Goal: Task Accomplishment & Management: Use online tool/utility

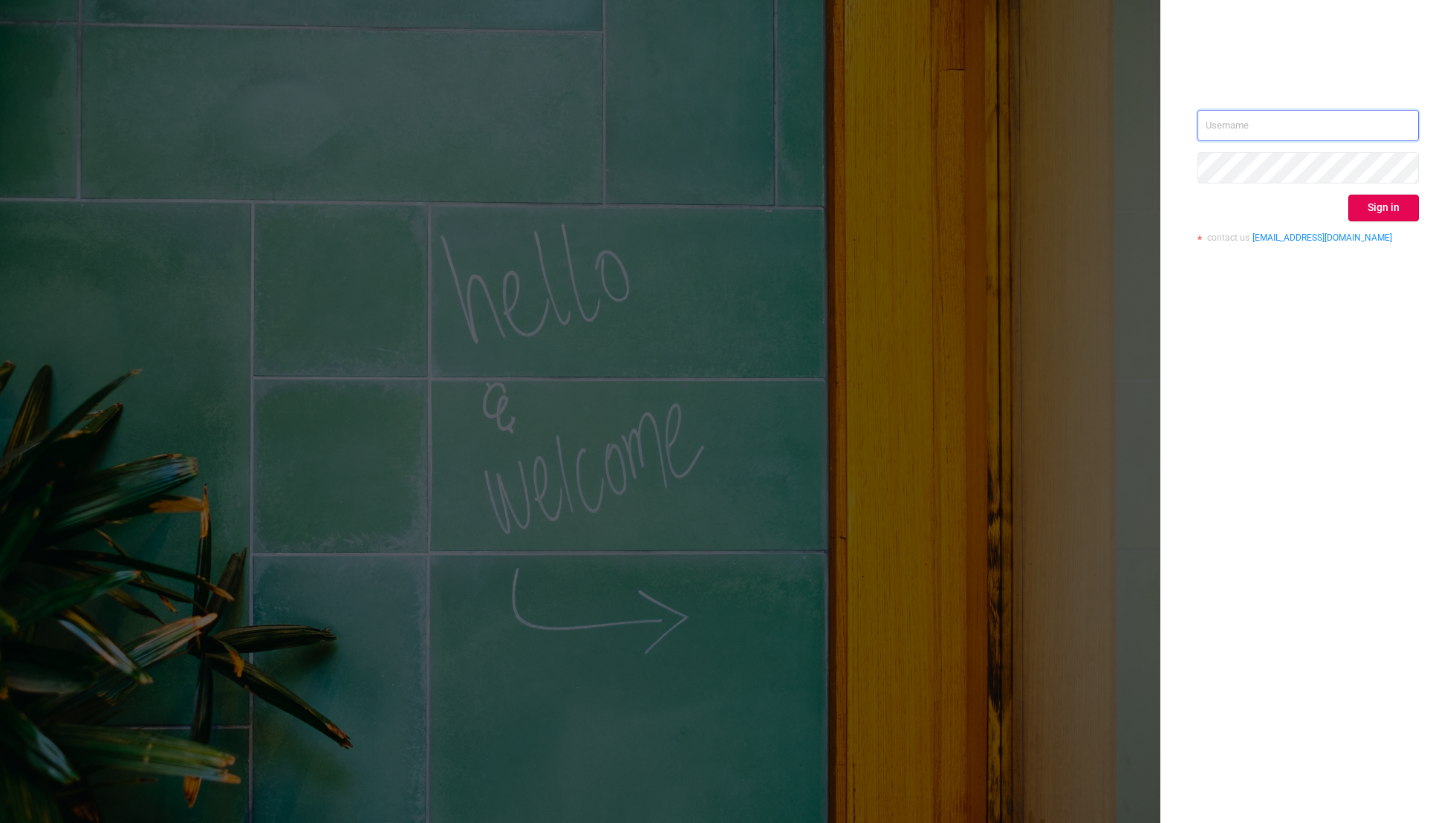
type input "[EMAIL_ADDRESS][DOMAIN_NAME]"
click at [1374, 220] on div "[EMAIL_ADDRESS][DOMAIN_NAME] Sign in contact us [EMAIL_ADDRESS][DOMAIN_NAME]" at bounding box center [1308, 182] width 221 height 144
click at [1375, 216] on button "Sign in" at bounding box center [1382, 208] width 70 height 26
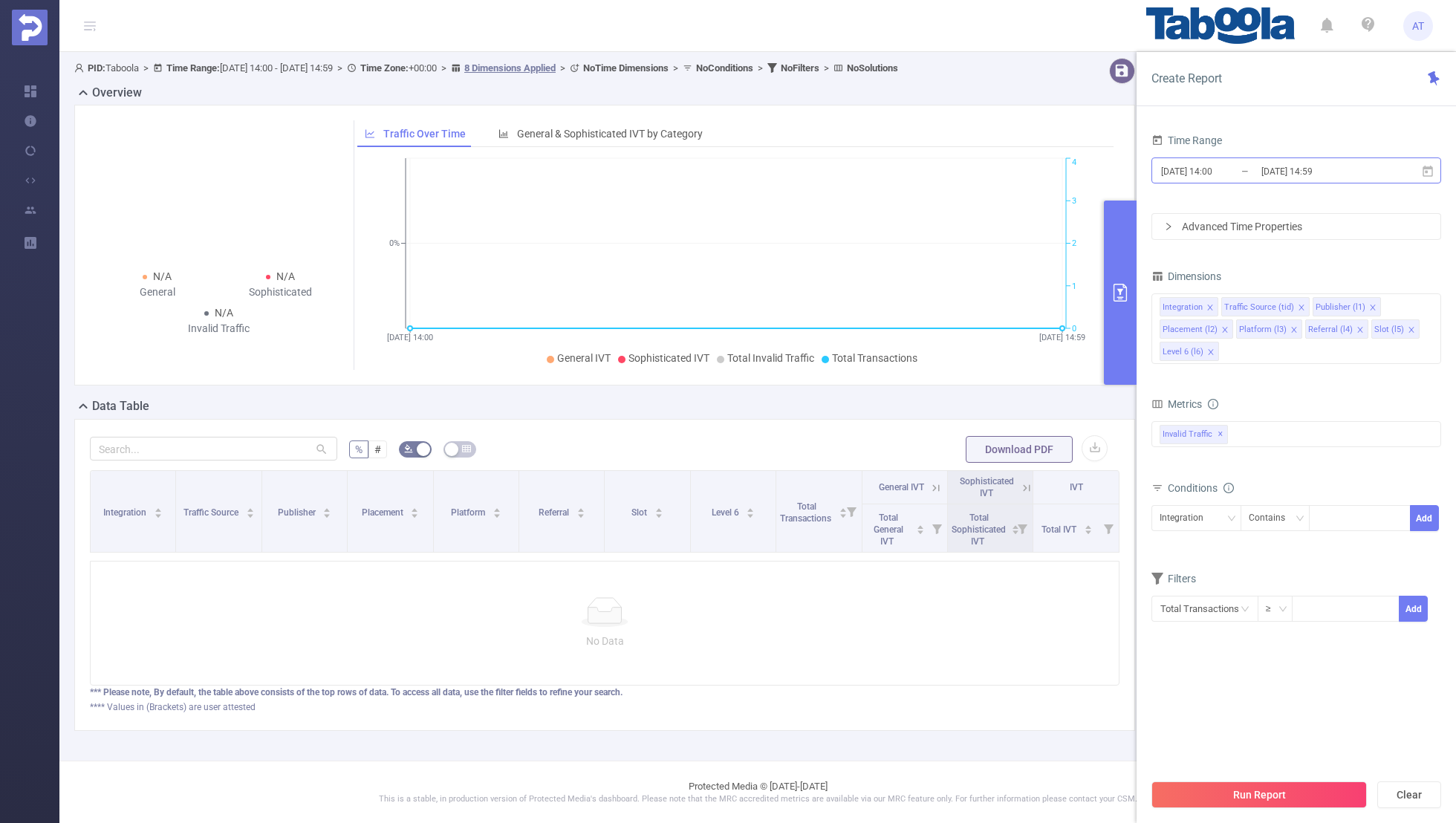
click at [1246, 171] on input "[DATE] 14:00" at bounding box center [1219, 171] width 120 height 20
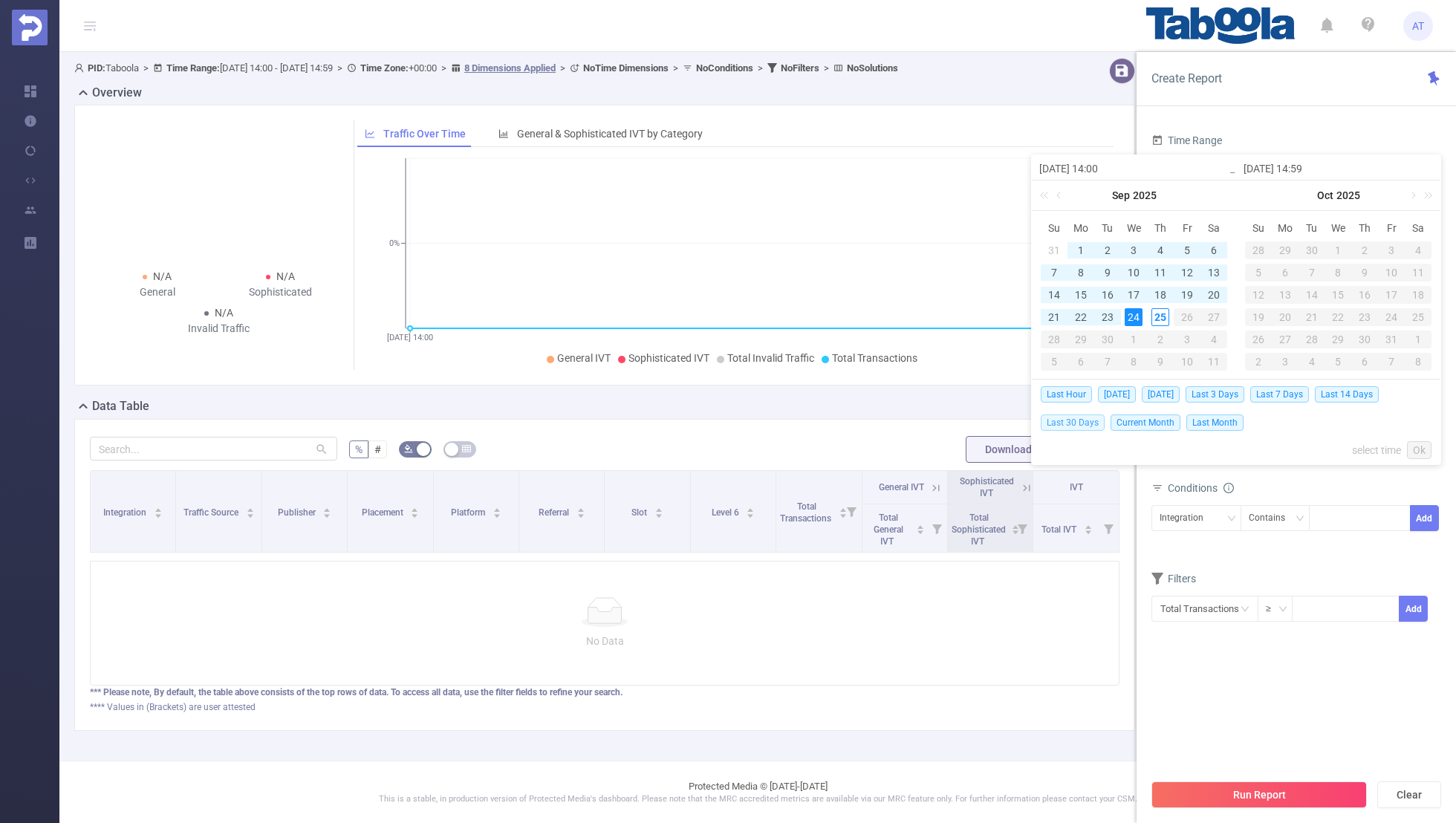
click at [1066, 421] on span "Last 30 Days" at bounding box center [1073, 422] width 64 height 16
type input "[DATE] 00:00"
type input "[DATE] 23:59"
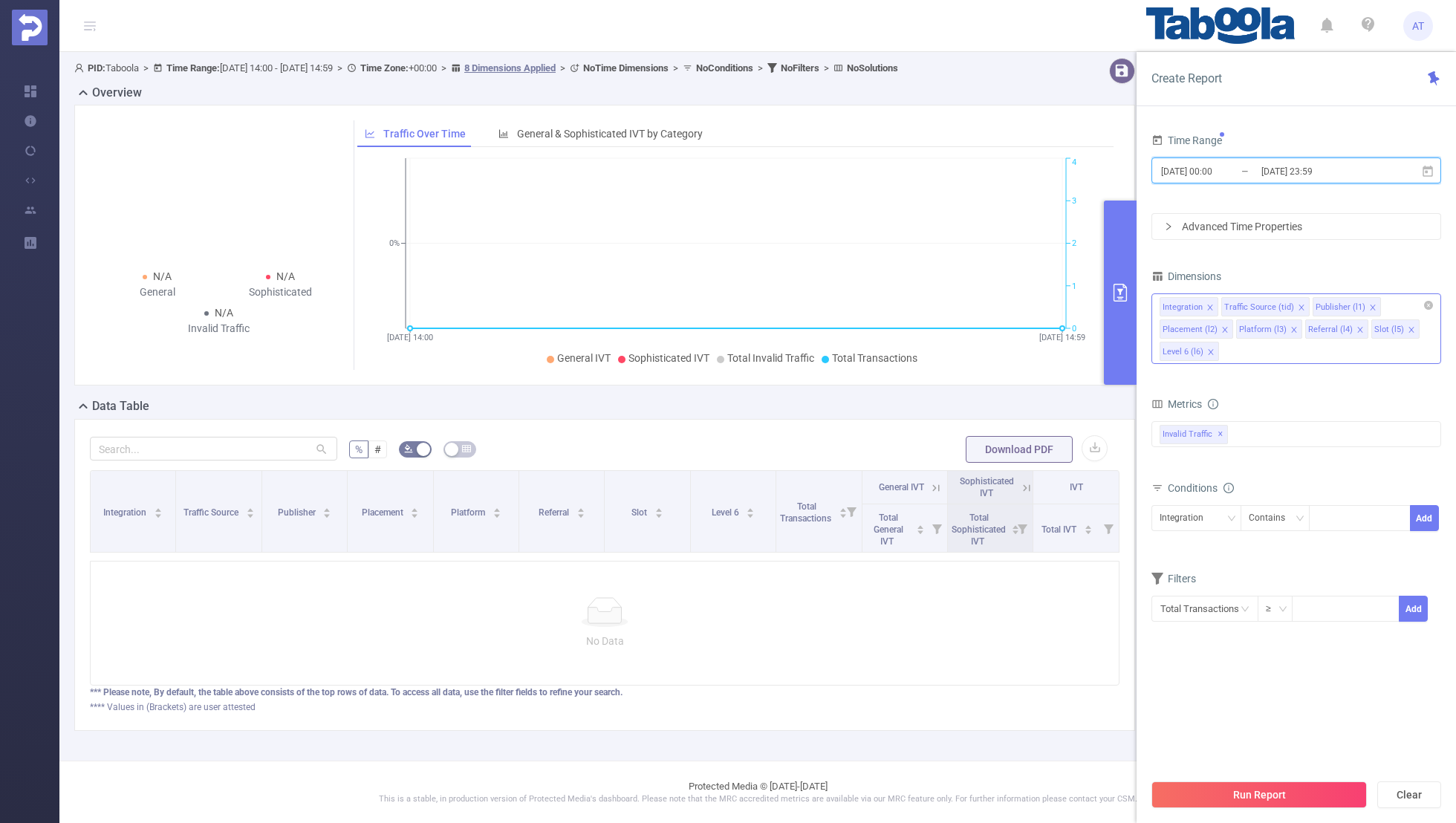
click at [1210, 304] on icon "icon: close" at bounding box center [1210, 307] width 5 height 5
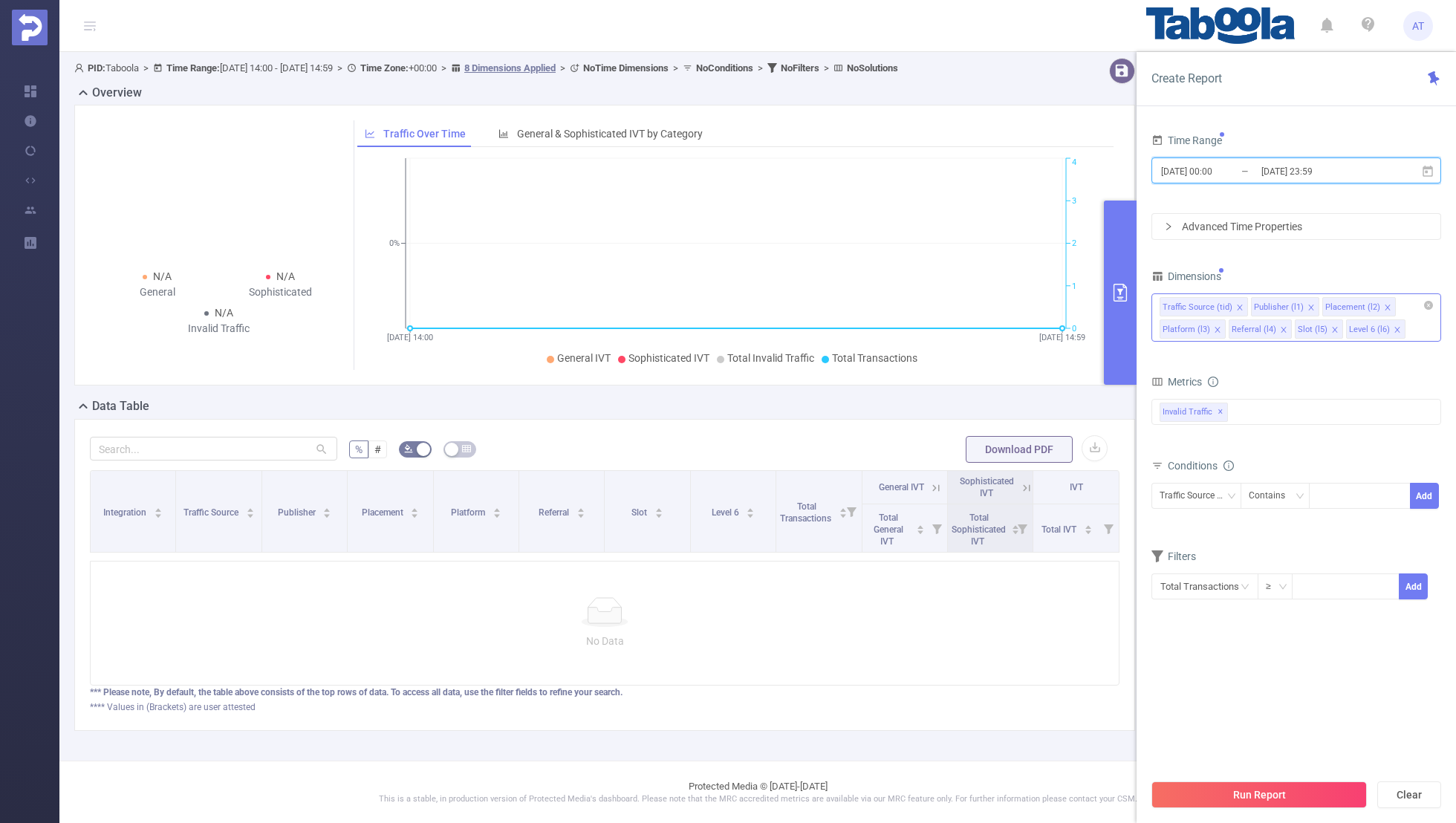
click at [1236, 304] on icon "icon: close" at bounding box center [1239, 308] width 7 height 7
click at [1292, 304] on icon "icon: close" at bounding box center [1296, 308] width 7 height 7
click at [1285, 304] on icon "icon: close" at bounding box center [1288, 308] width 7 height 7
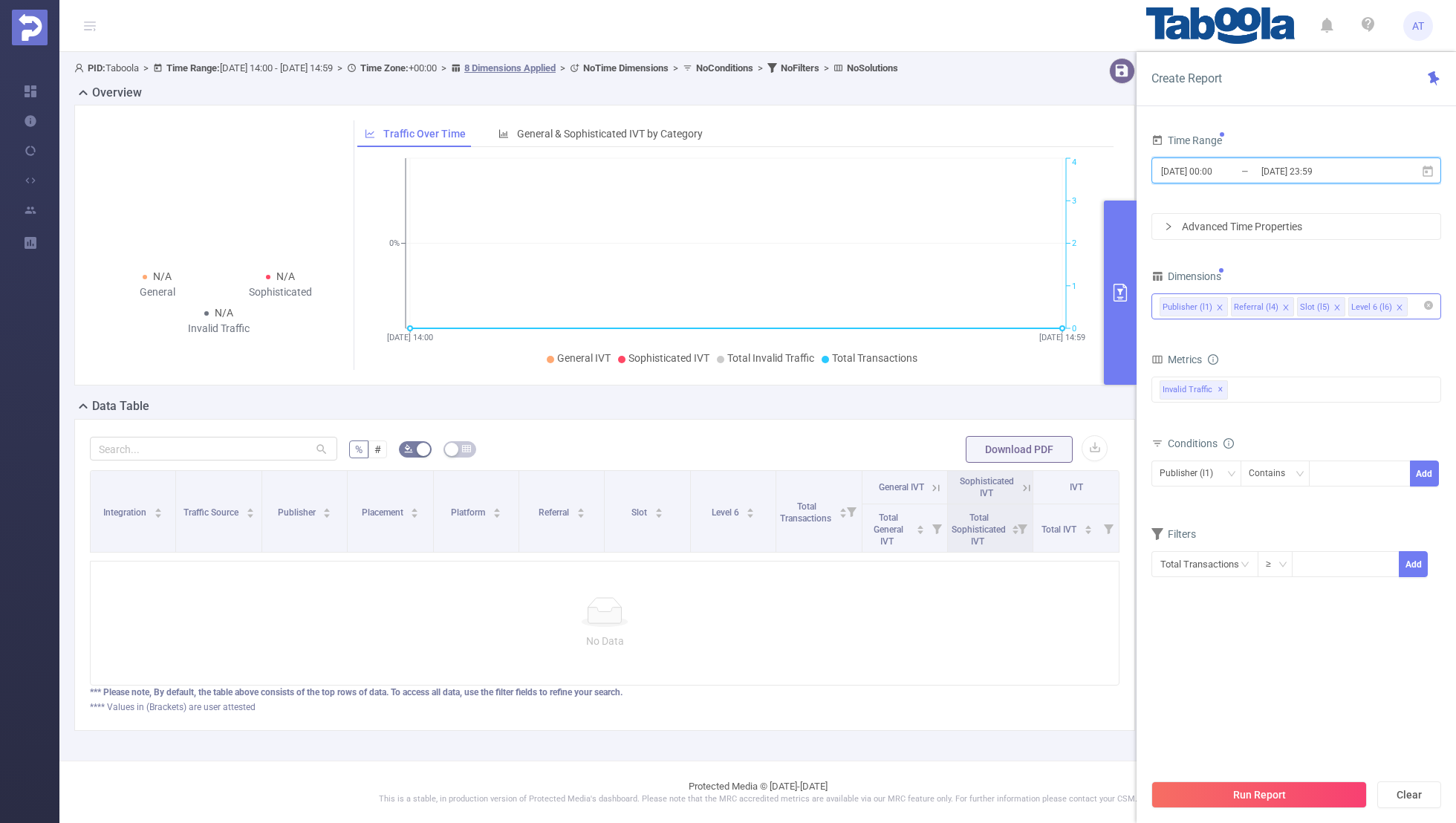
click at [1282, 304] on icon "icon: close" at bounding box center [1286, 308] width 7 height 7
click at [1271, 303] on li "Slot (l5)" at bounding box center [1255, 306] width 48 height 19
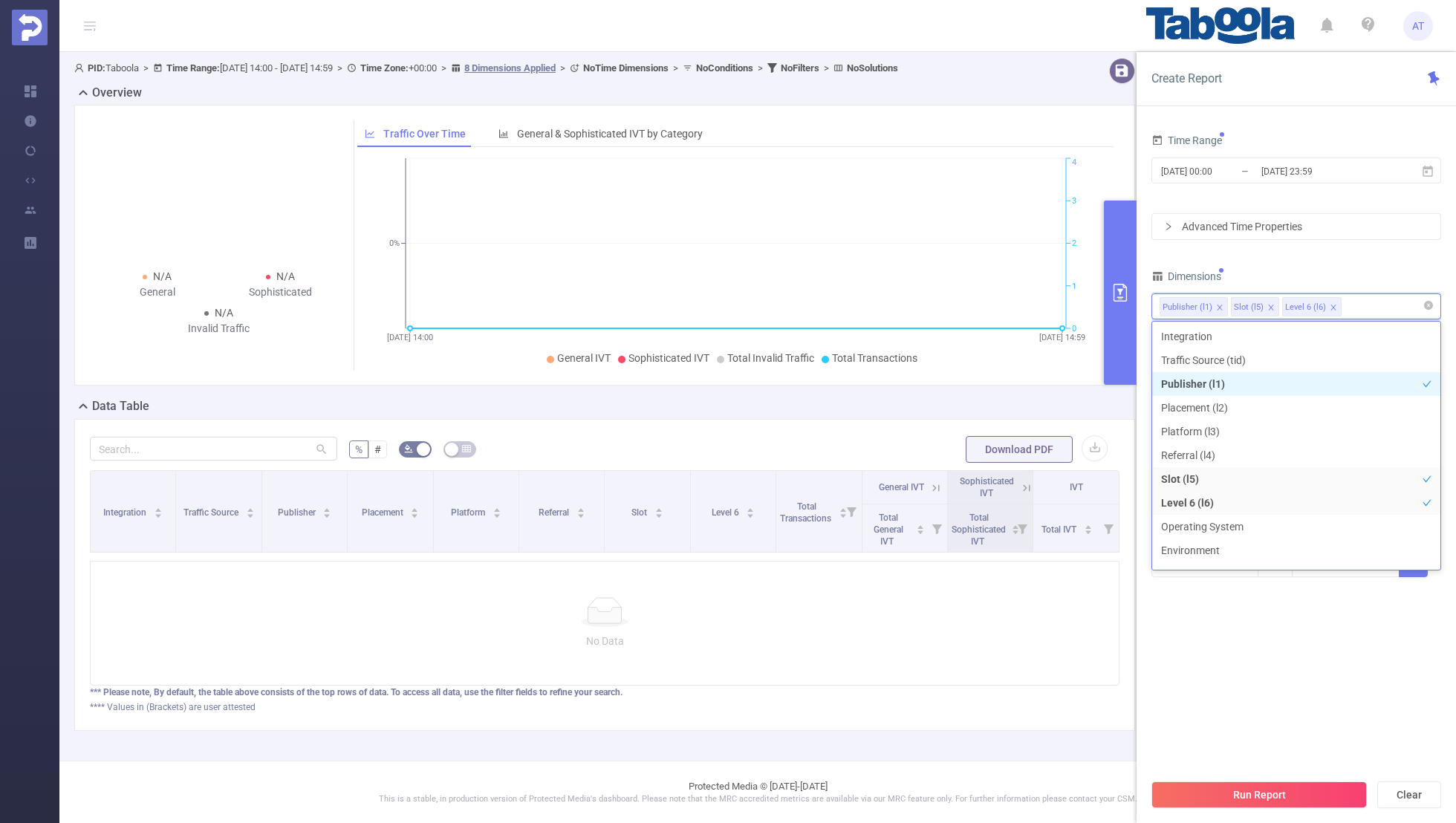
click at [1268, 304] on icon "icon: close" at bounding box center [1271, 308] width 7 height 7
click at [1297, 274] on div "Dimensions" at bounding box center [1296, 278] width 290 height 25
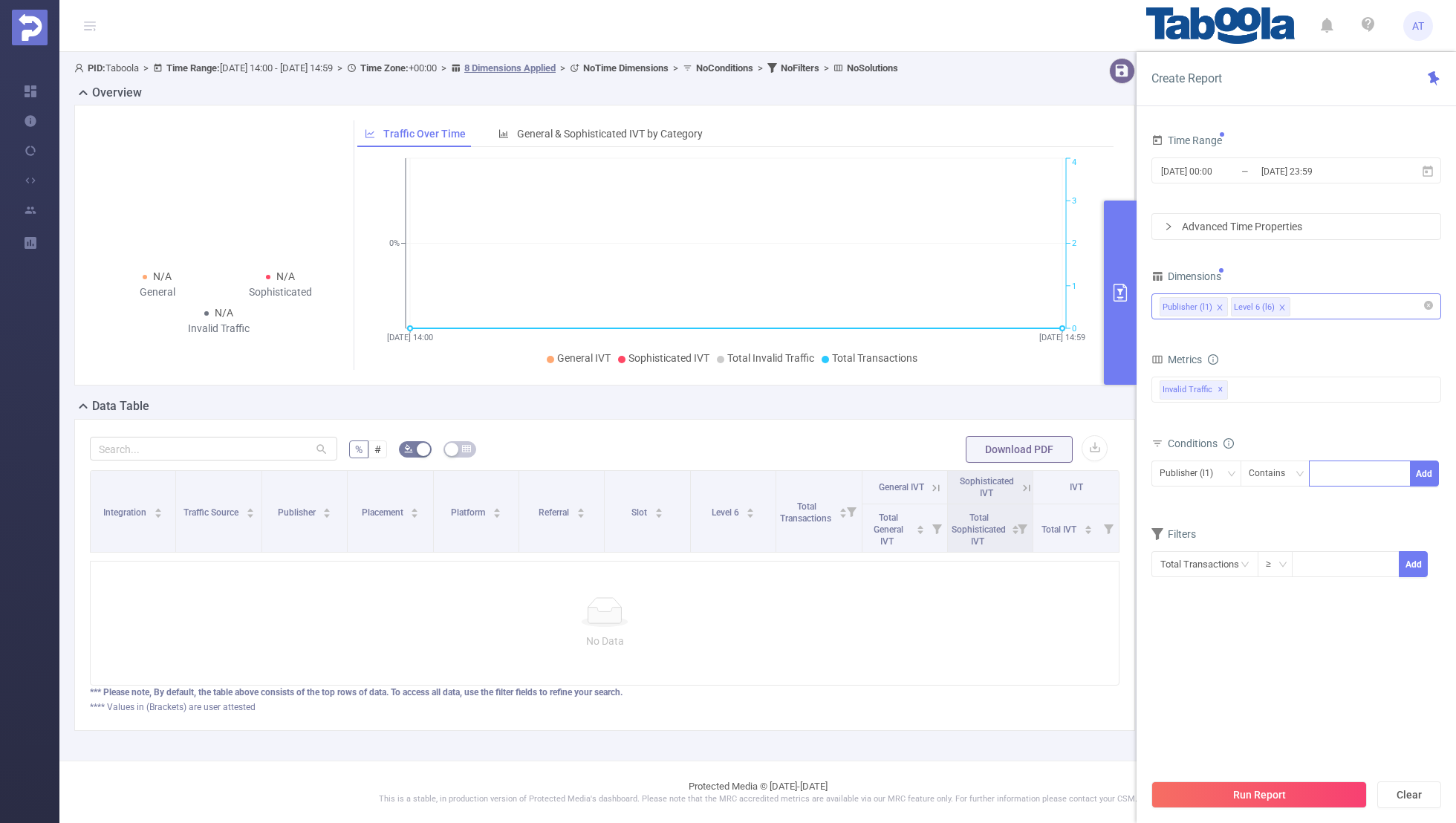
click at [1324, 465] on div at bounding box center [1359, 473] width 86 height 25
paste input "gmandigital-revenueedge"
type input "gmandigital-revenueedge"
click at [1423, 469] on button "Add" at bounding box center [1424, 473] width 29 height 26
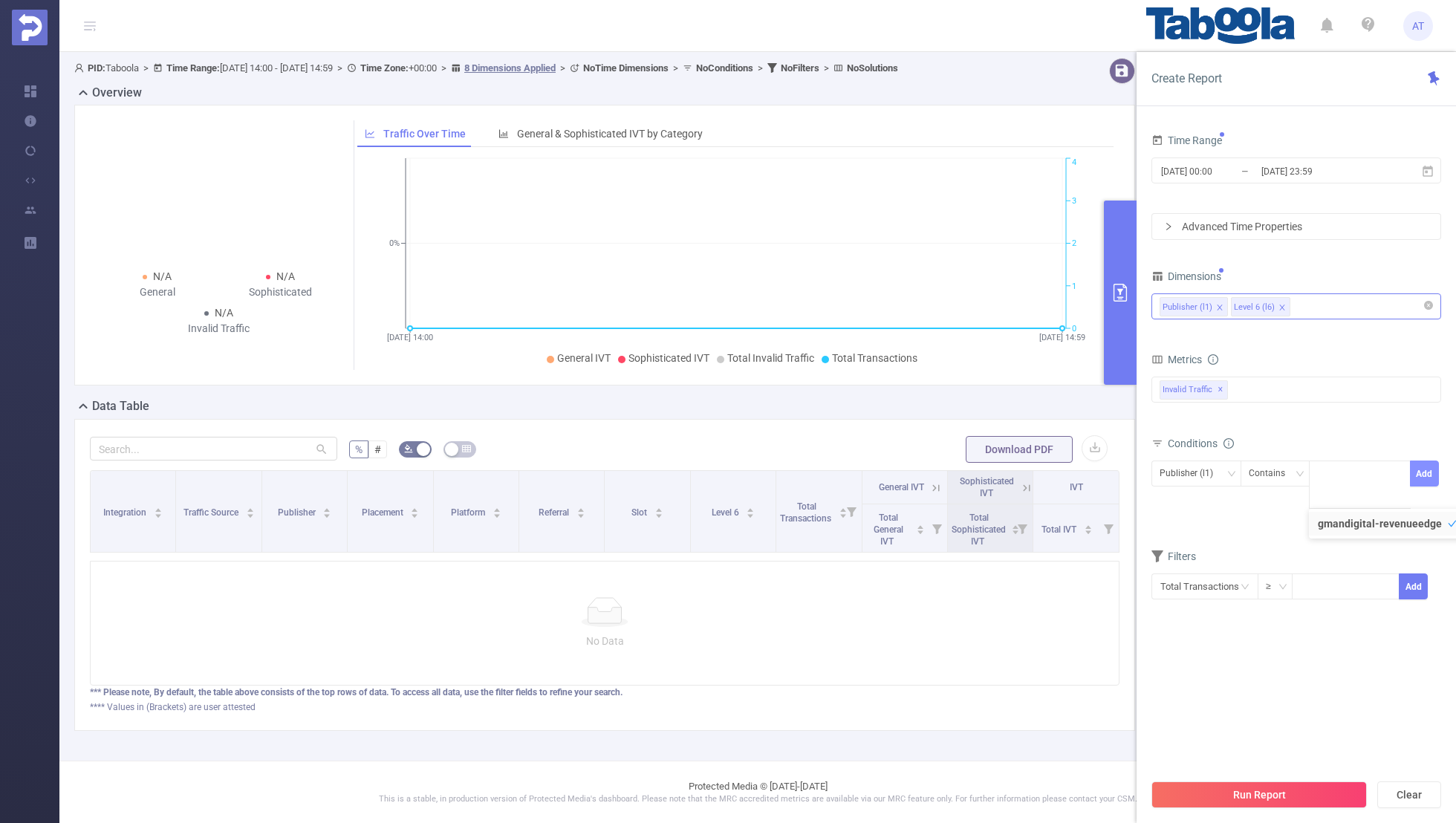
scroll to position [0, 0]
click at [1325, 560] on div "Filters" at bounding box center [1296, 561] width 290 height 25
click at [1257, 171] on input "[DATE] 00:00" at bounding box center [1219, 171] width 120 height 20
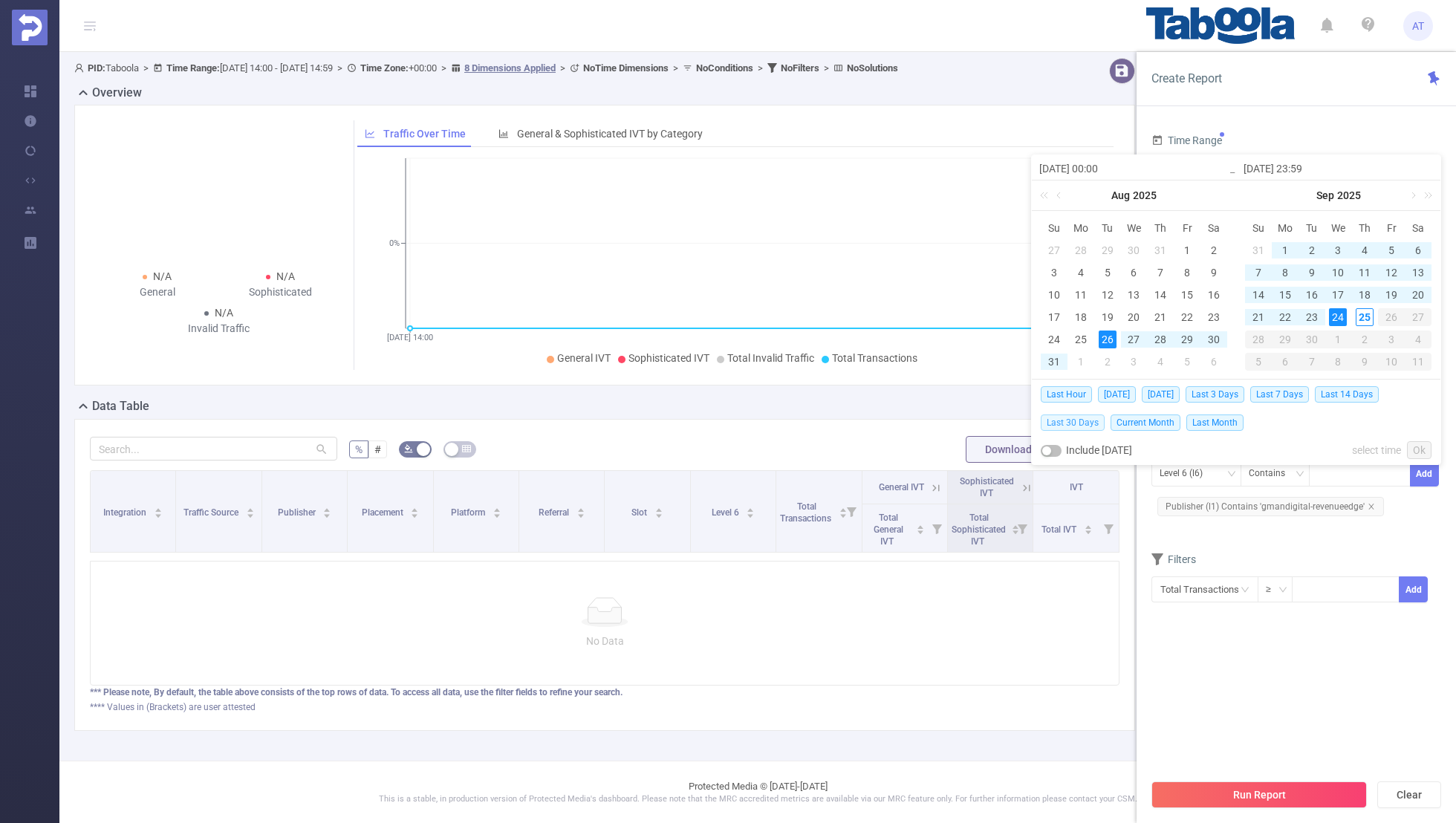
click at [1086, 416] on span "Last 30 Days" at bounding box center [1073, 422] width 64 height 16
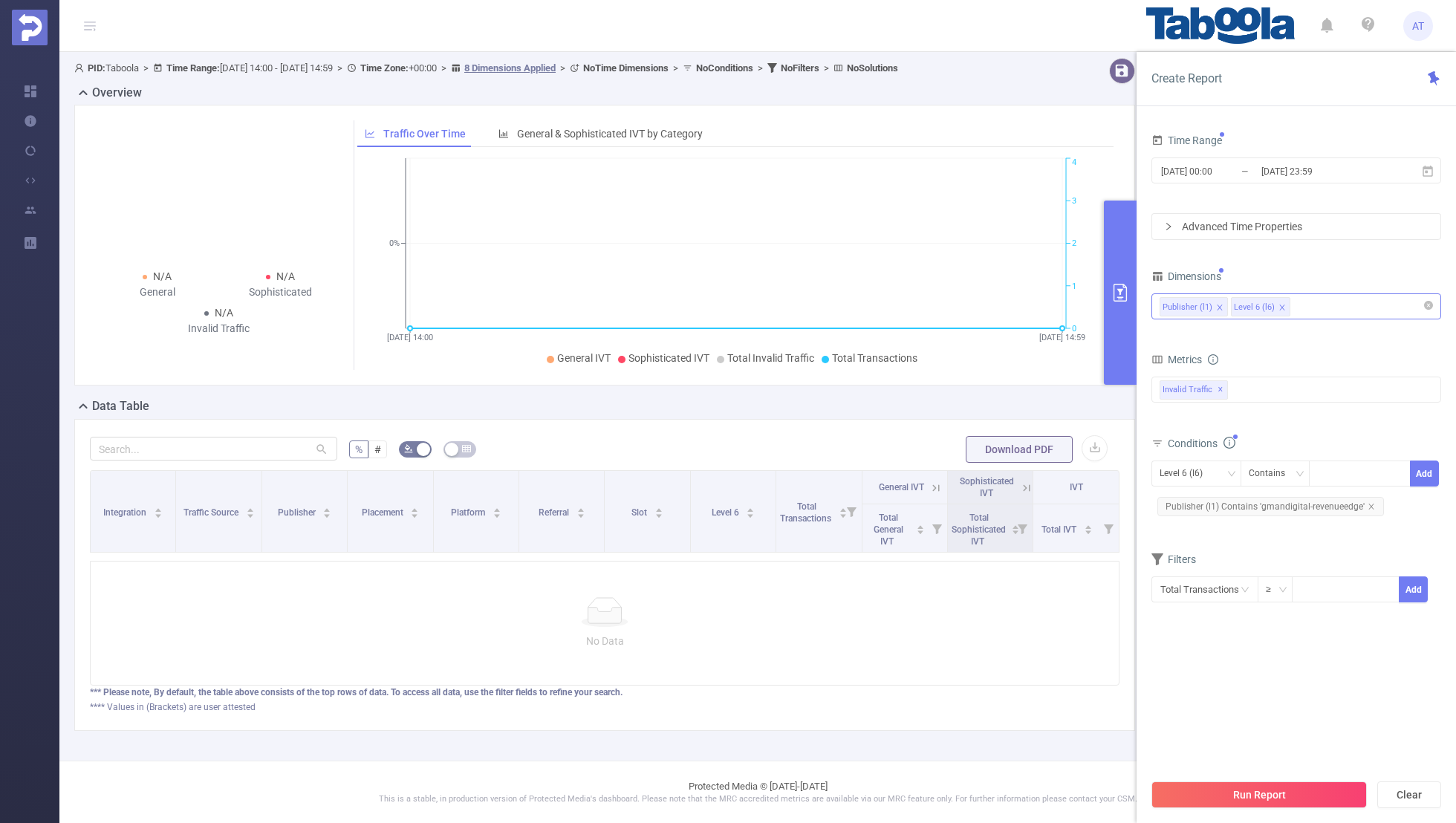
click at [1224, 659] on section "Time Range [DATE] 00:00 _ [DATE] 23:59 Advanced Time Properties Dimensions Publ…" at bounding box center [1296, 451] width 290 height 641
click at [1235, 808] on button "Run Report" at bounding box center [1258, 794] width 216 height 26
